Goal: Book appointment/travel/reservation

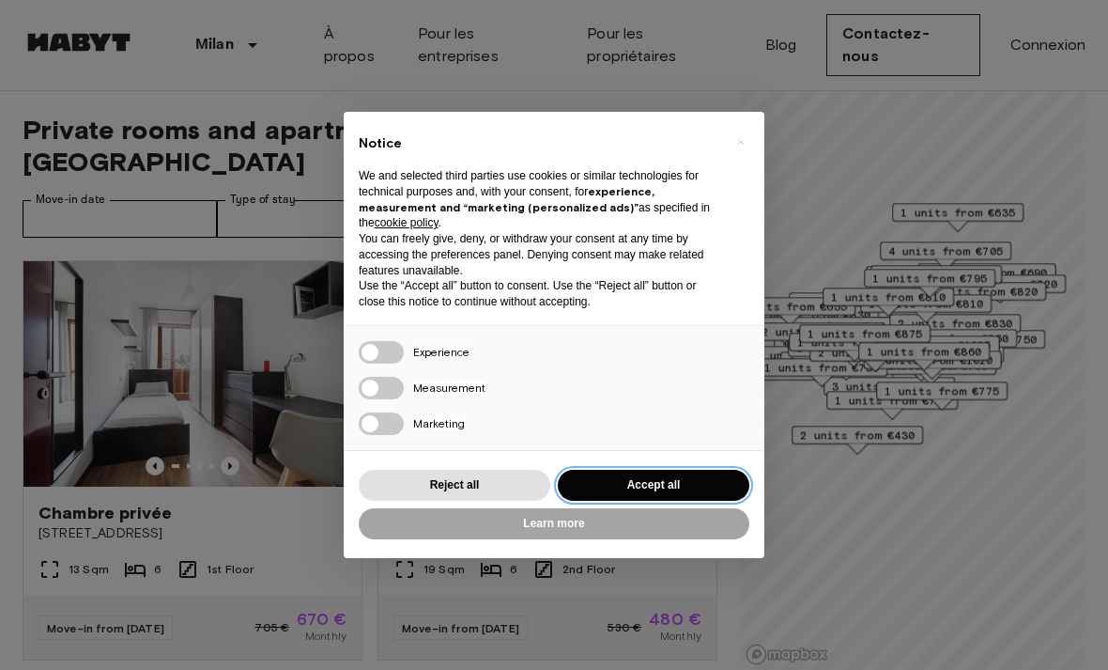
click at [627, 484] on button "Accept all" at bounding box center [654, 485] width 192 height 31
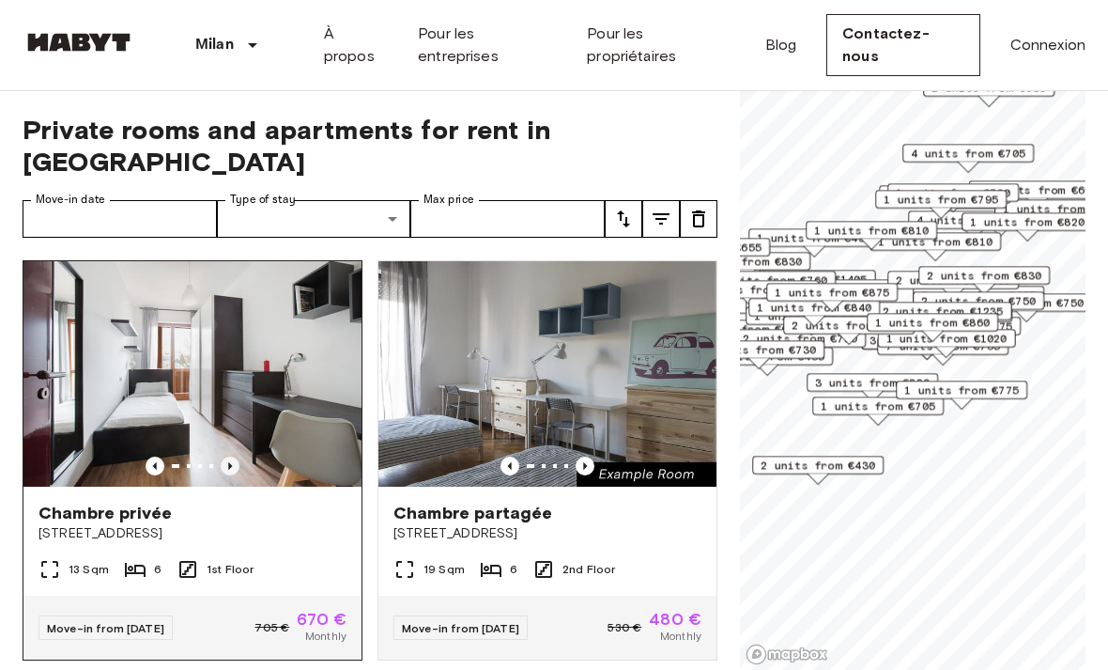
click at [231, 457] on icon "Previous image" at bounding box center [230, 466] width 19 height 19
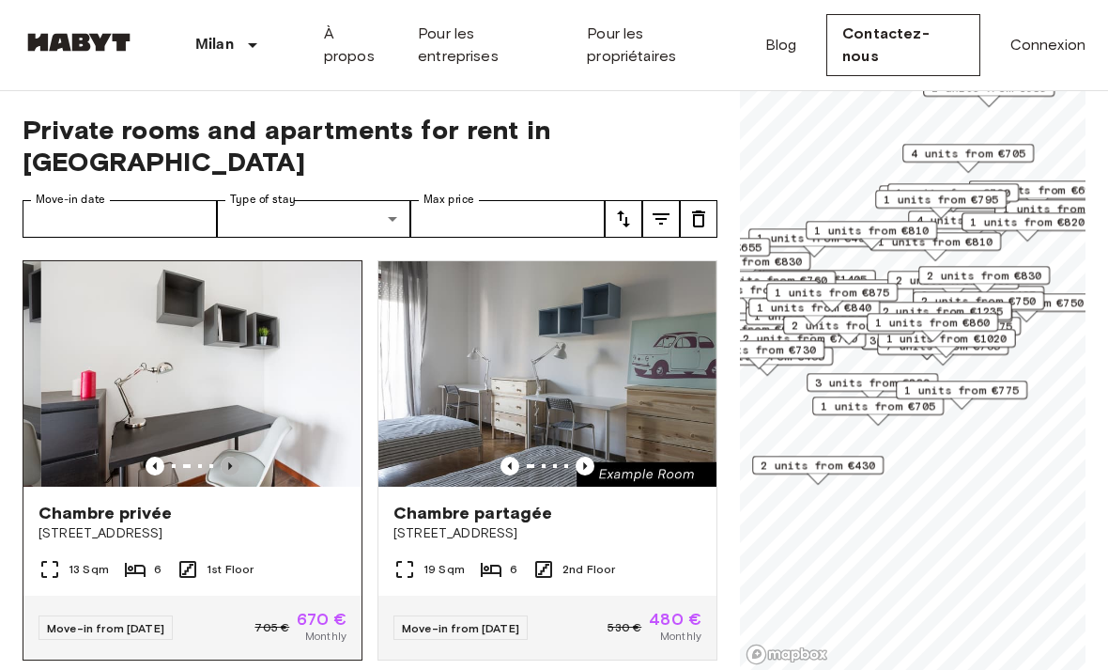
click at [232, 457] on icon "Previous image" at bounding box center [230, 466] width 19 height 19
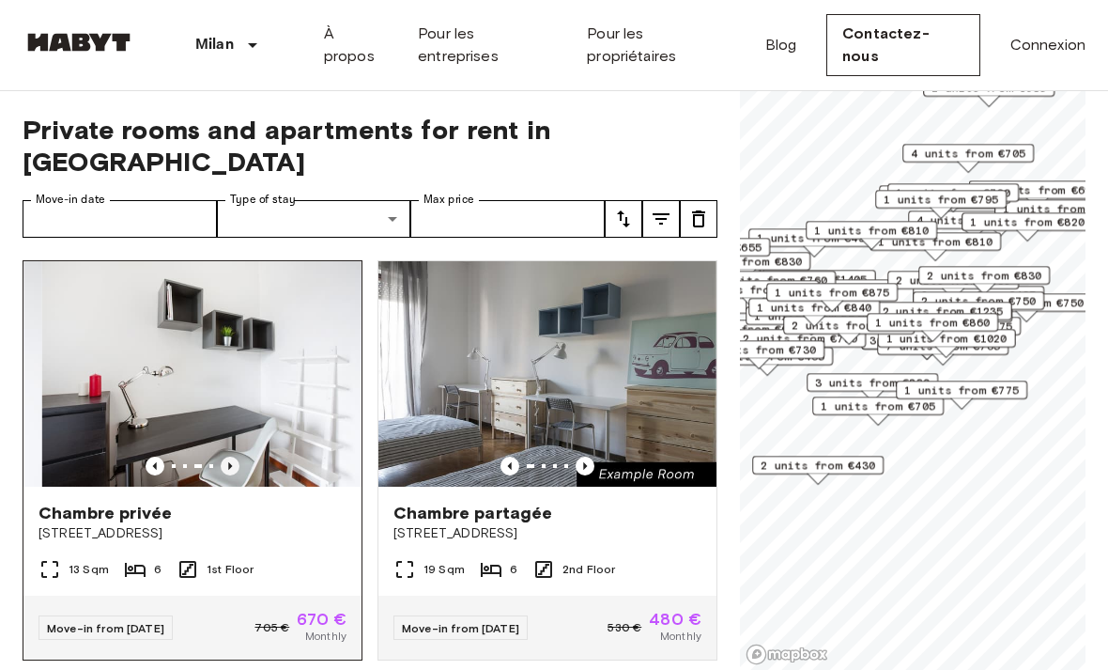
click at [232, 457] on icon "Previous image" at bounding box center [230, 466] width 19 height 19
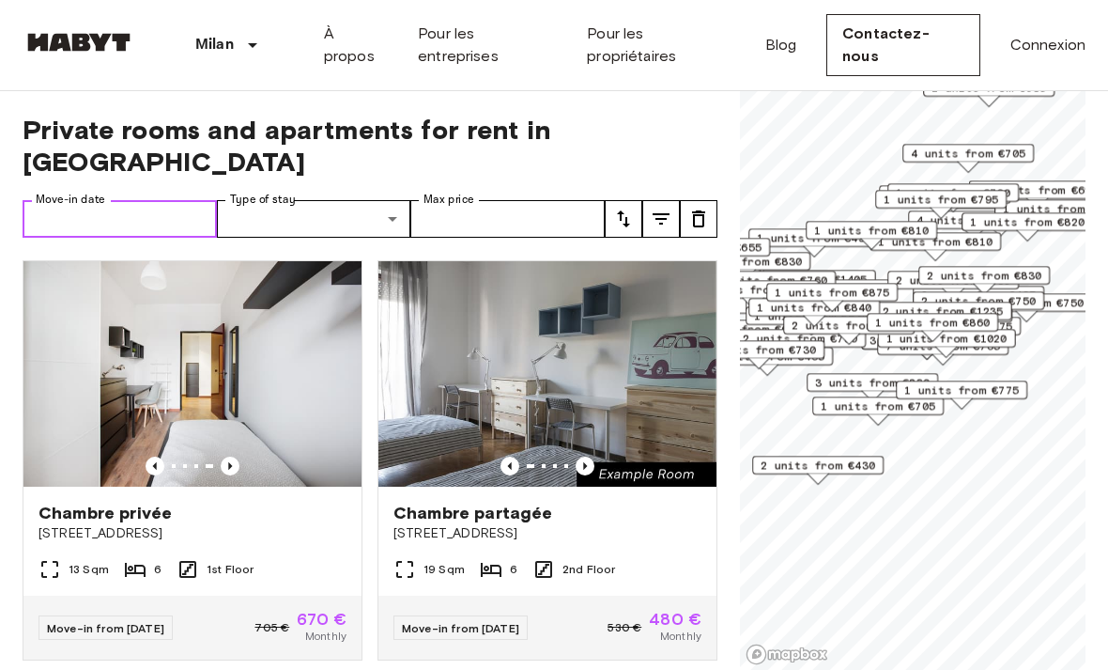
click at [159, 200] on input "Move-in date" at bounding box center [120, 219] width 194 height 38
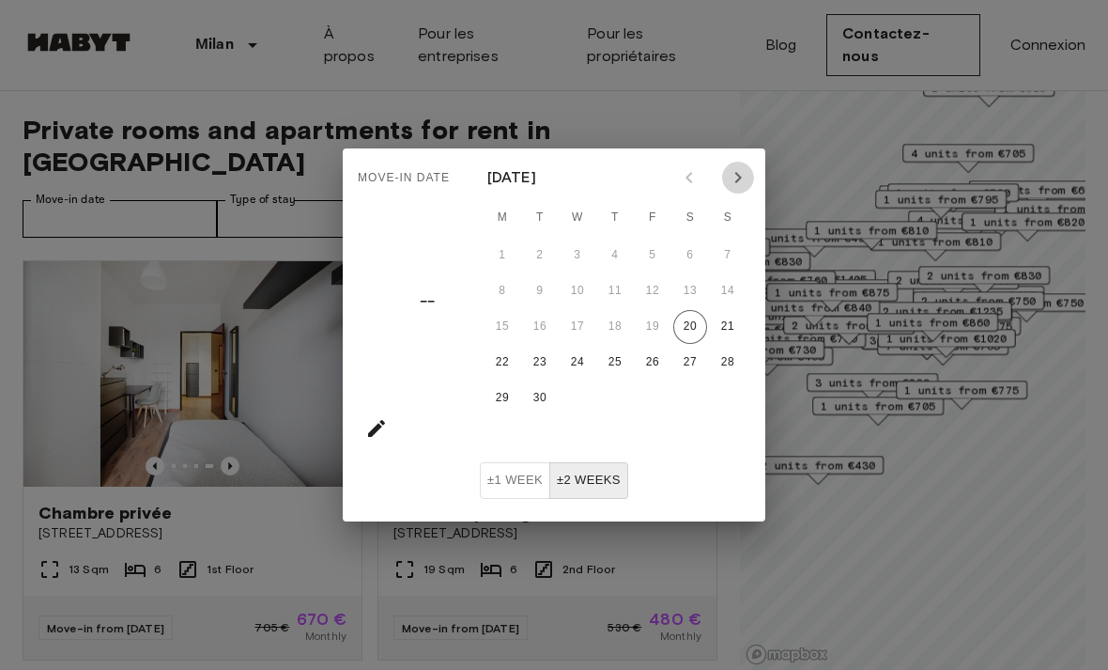
click at [727, 183] on icon "Next month" at bounding box center [738, 177] width 23 height 23
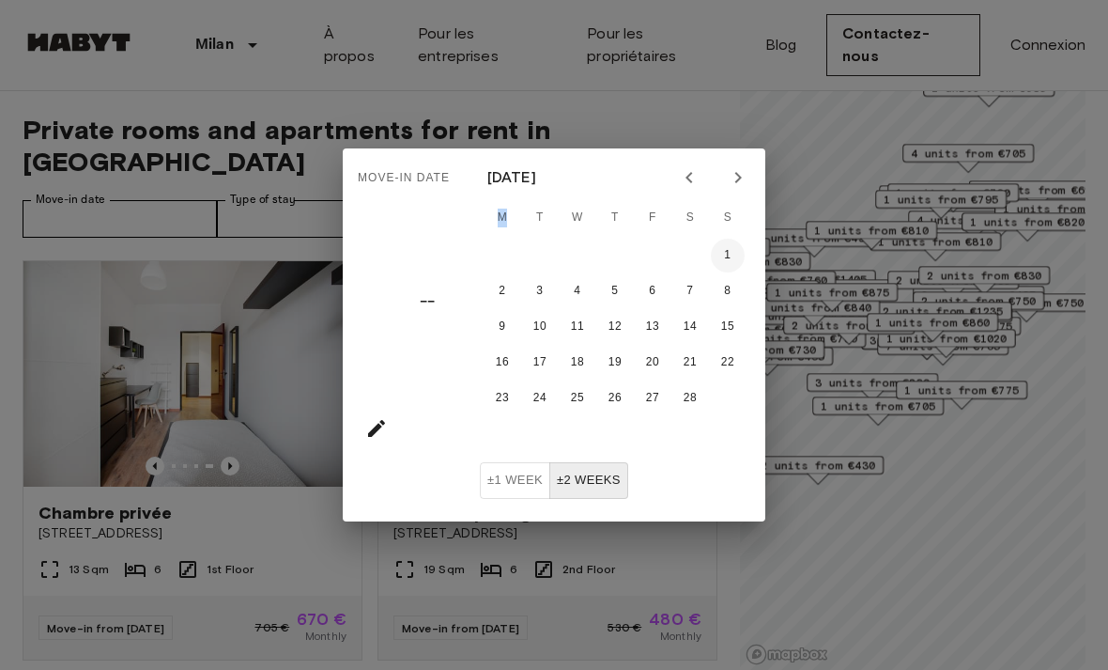
click at [734, 255] on button "1" at bounding box center [728, 256] width 34 height 34
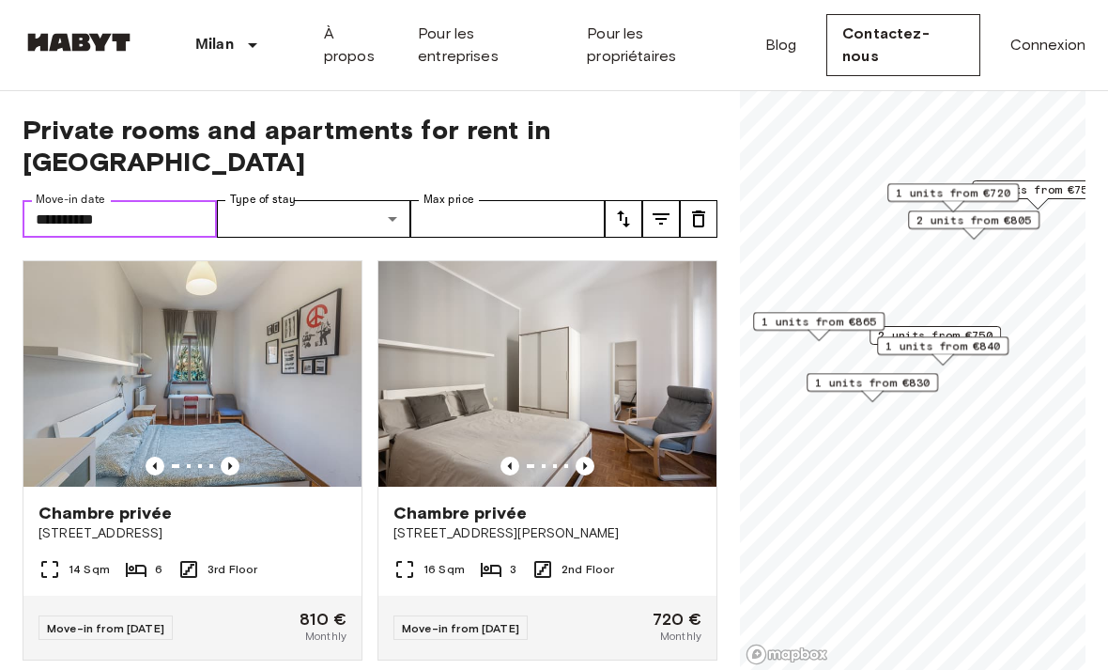
type input "**********"
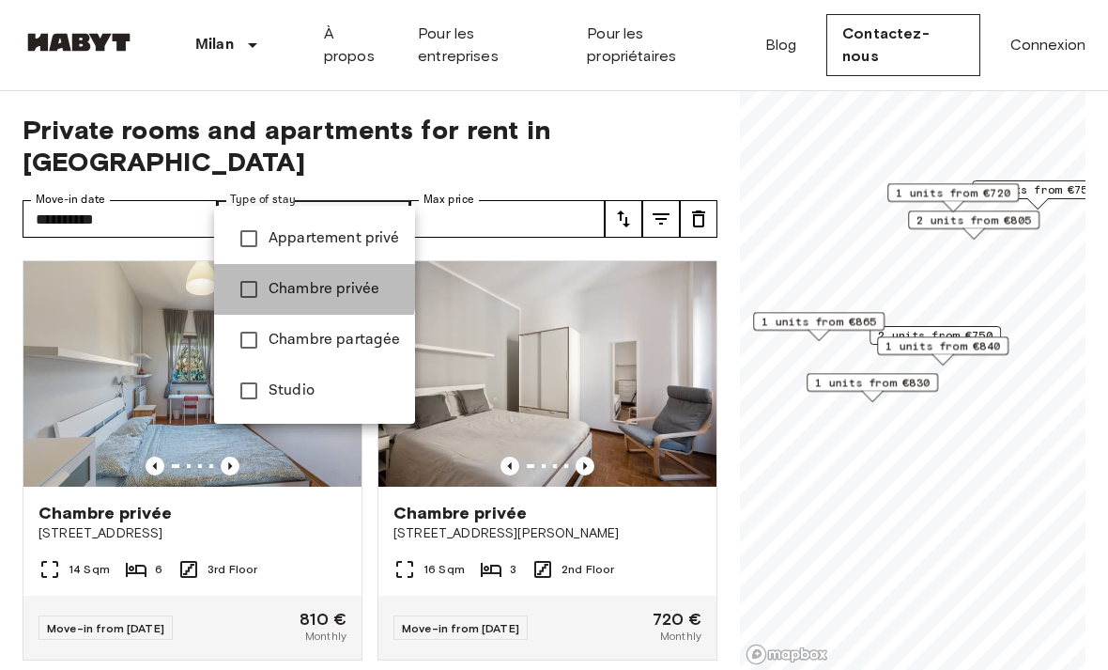
click at [279, 286] on span "Chambre privée" at bounding box center [335, 289] width 132 height 23
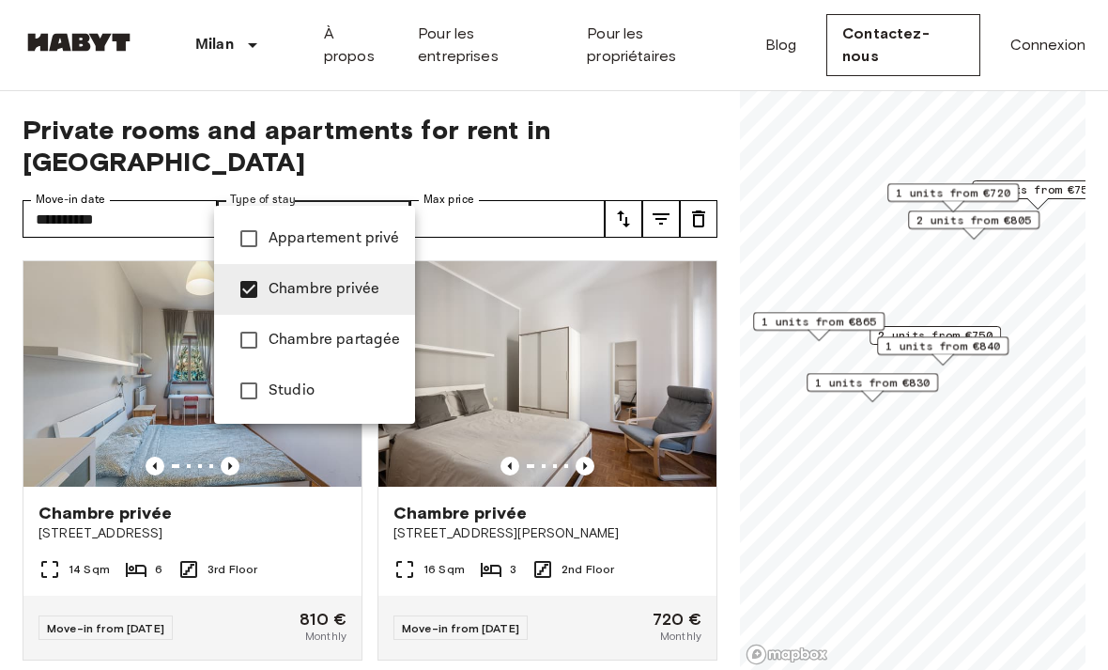
click at [292, 393] on span "Studio" at bounding box center [335, 390] width 132 height 23
type input "**********"
click at [524, 198] on div at bounding box center [554, 335] width 1108 height 670
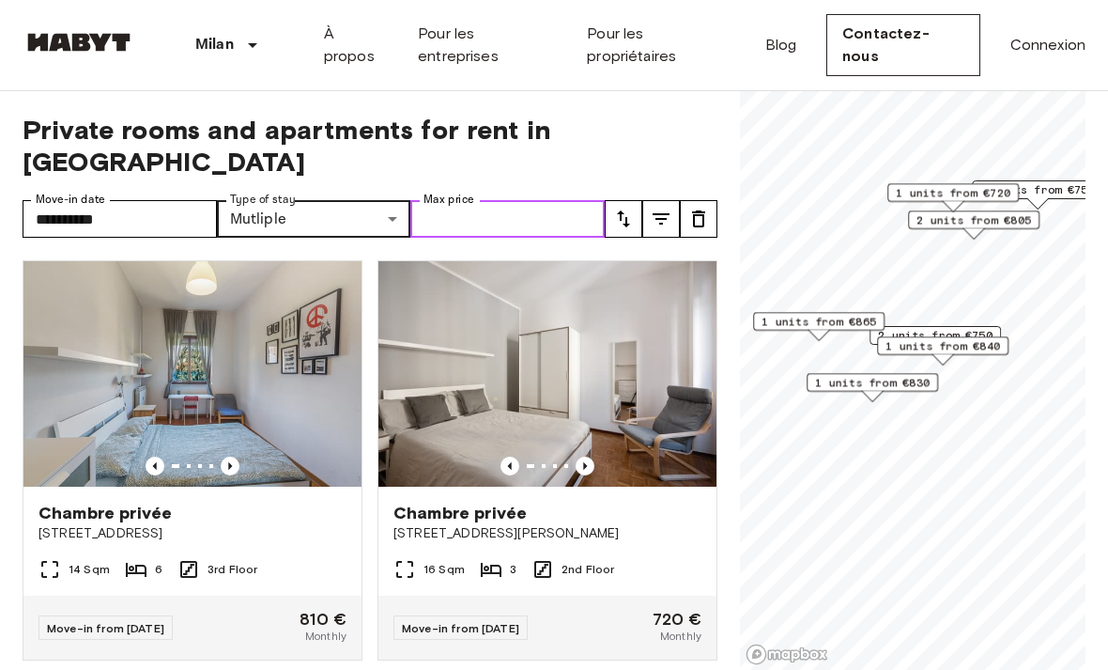
click at [524, 200] on input "Max price" at bounding box center [507, 219] width 194 height 38
type input "***"
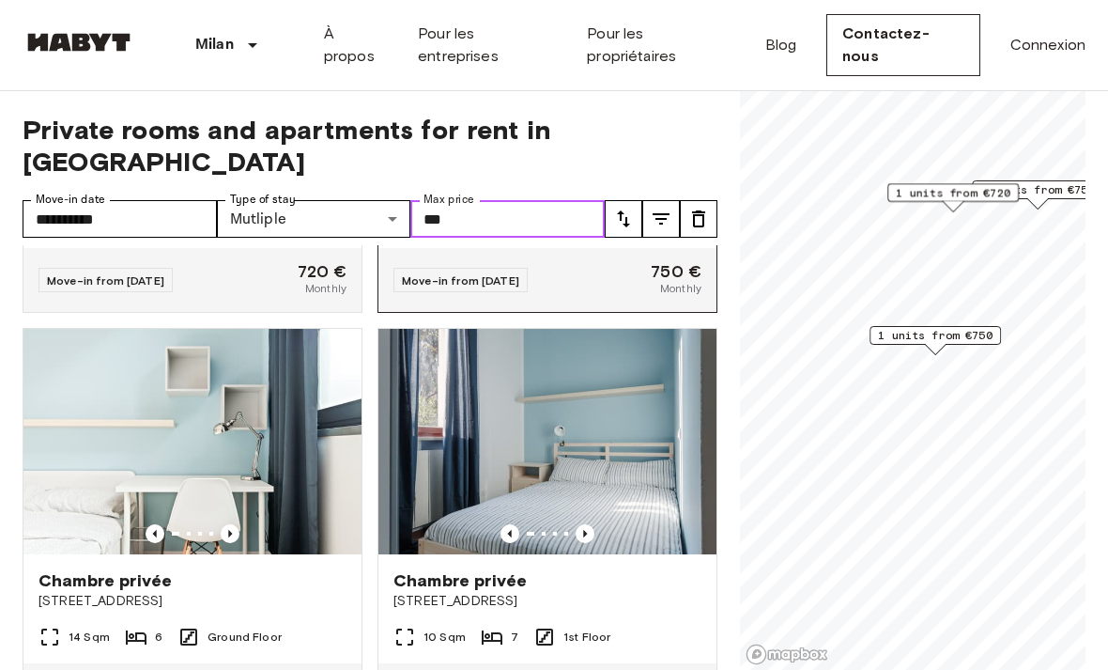
scroll to position [348, 0]
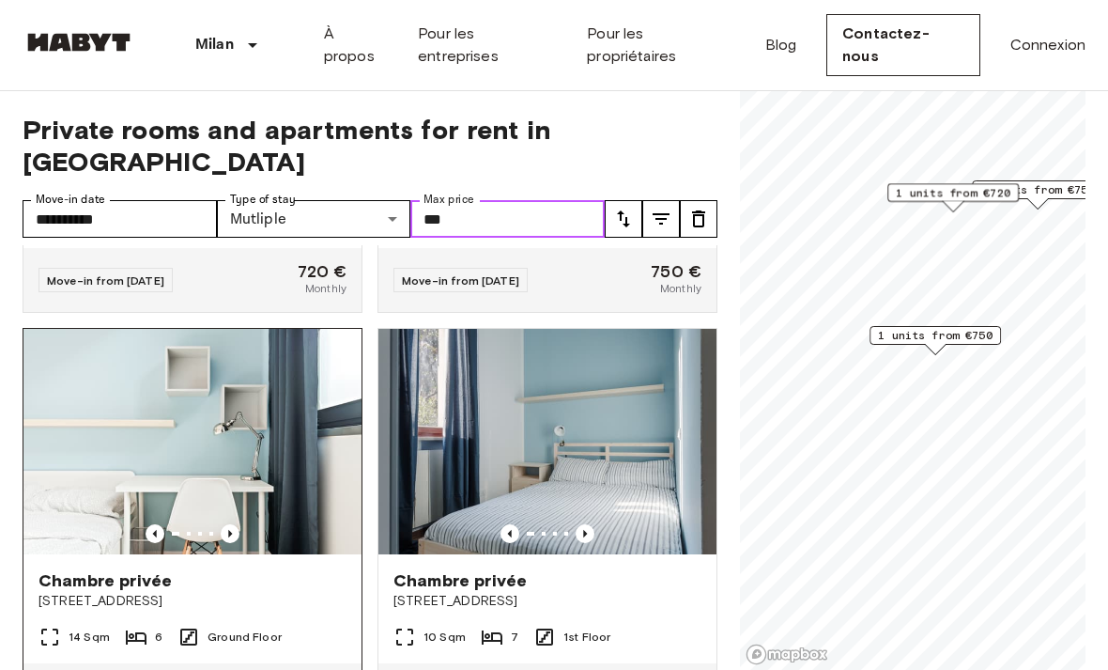
click at [221, 465] on img at bounding box center [192, 441] width 338 height 225
